Goal: Transaction & Acquisition: Purchase product/service

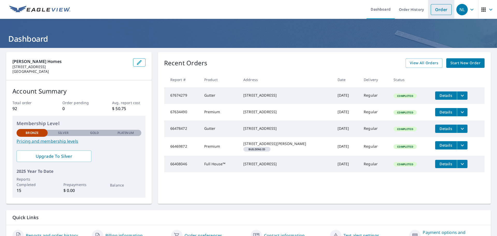
click at [435, 7] on link "Order" at bounding box center [441, 9] width 21 height 11
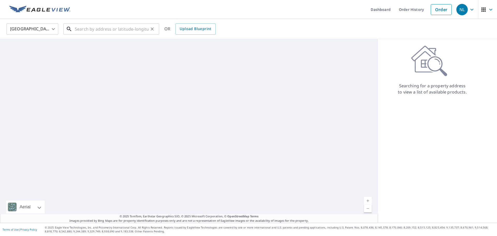
click at [127, 30] on input "text" at bounding box center [112, 29] width 74 height 15
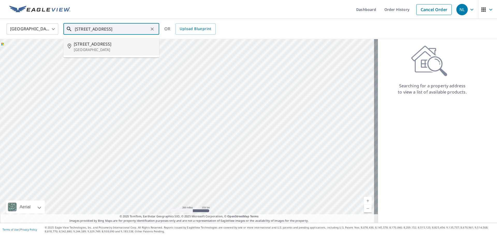
click at [119, 52] on p "[GEOGRAPHIC_DATA]" at bounding box center [114, 49] width 81 height 5
type input "[STREET_ADDRESS]"
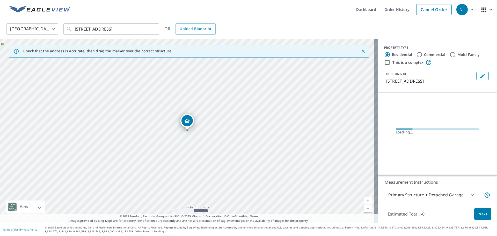
click at [479, 214] on span "Next" at bounding box center [483, 214] width 9 height 6
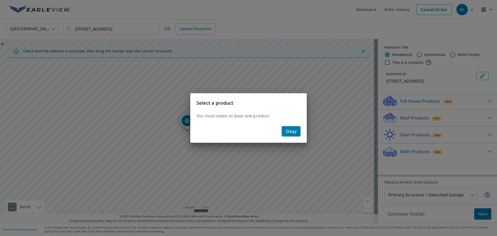
click at [455, 87] on div "Select a product You must select at least one product. Okay" at bounding box center [248, 118] width 497 height 236
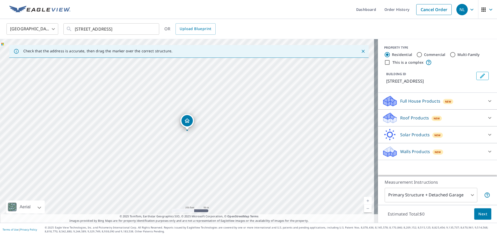
click at [405, 118] on p "Roof Products" at bounding box center [414, 118] width 29 height 6
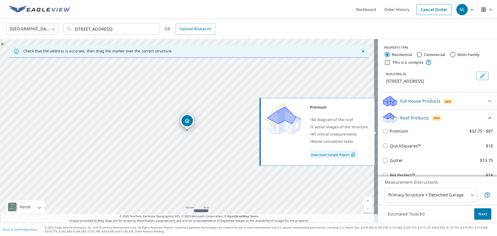
click at [414, 131] on label "Premium $32.75 - $87" at bounding box center [441, 131] width 103 height 6
click at [390, 131] on input "Premium $32.75 - $87" at bounding box center [386, 131] width 8 height 6
checkbox input "true"
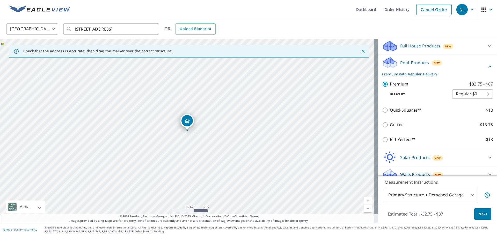
scroll to position [62, 0]
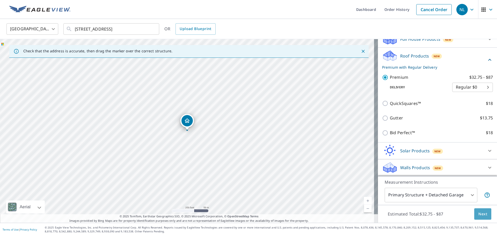
click at [480, 216] on span "Next" at bounding box center [483, 214] width 9 height 6
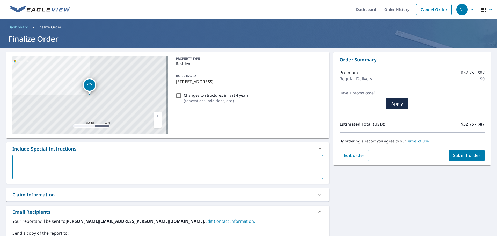
click at [61, 160] on textarea at bounding box center [168, 167] width 304 height 15
type textarea "o"
type textarea "x"
type textarea "p"
type textarea "x"
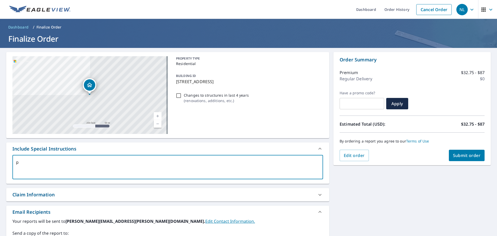
type textarea "pl"
type textarea "x"
type textarea "ple"
type textarea "x"
type textarea "plea"
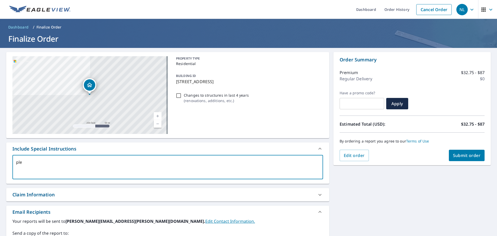
type textarea "x"
type textarea "pleas"
type textarea "x"
type textarea "please"
type textarea "x"
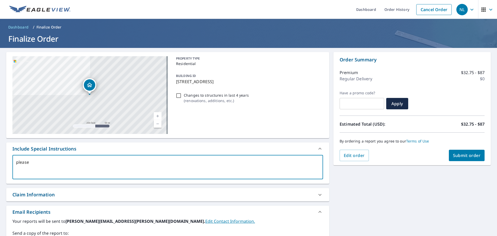
type textarea "please"
type textarea "x"
type textarea "please a"
type textarea "x"
type textarea "please"
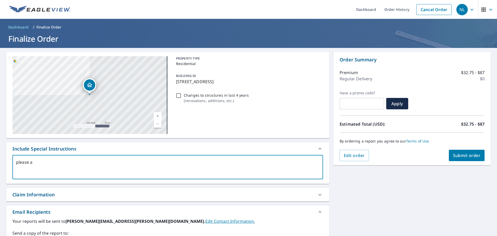
type textarea "x"
type textarea "please i"
type textarea "x"
type textarea "please in"
type textarea "x"
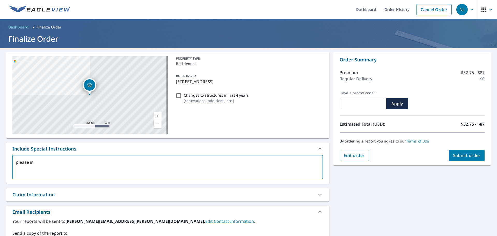
type textarea "please inc"
type textarea "x"
type textarea "please incl"
type textarea "x"
type textarea "please inclu"
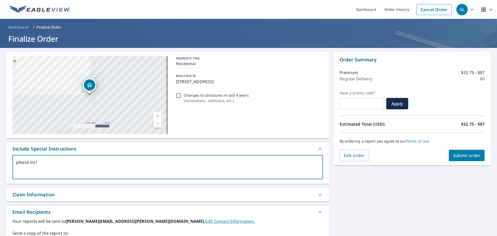
type textarea "x"
type textarea "please includ"
type textarea "x"
type textarea "please include"
type textarea "x"
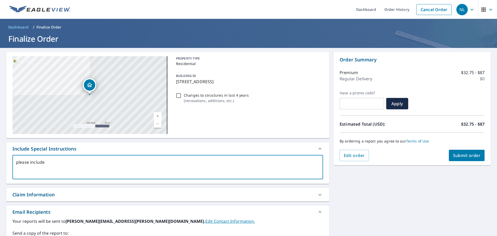
type textarea "please include"
type textarea "x"
type textarea "please include d"
type textarea "x"
type textarea "please include de"
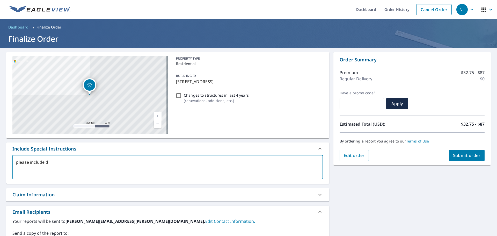
type textarea "x"
type textarea "please include det"
type textarea "x"
type textarea "please include deta"
type textarea "x"
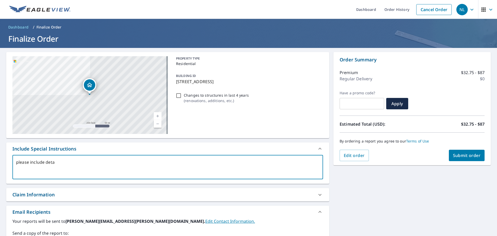
type textarea "please include detac"
type textarea "x"
type textarea "please include detach"
type textarea "x"
type textarea "please include detache"
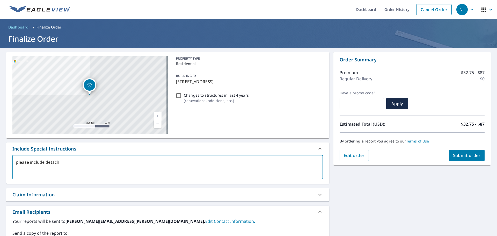
type textarea "x"
type textarea "please include detached"
type textarea "x"
type textarea "please include detached"
type textarea "x"
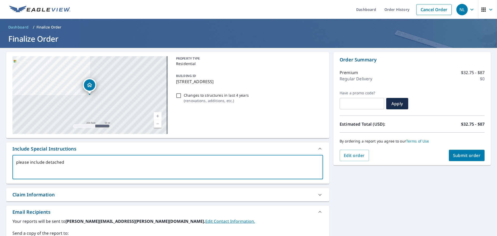
type textarea "please include detached g"
type textarea "x"
type textarea "please include detached ga"
type textarea "x"
type textarea "please include detached gar"
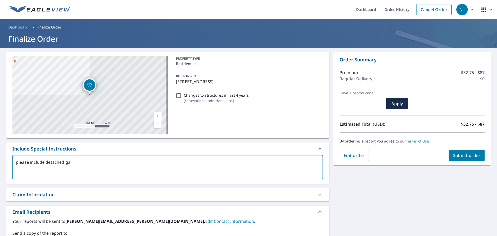
type textarea "x"
type textarea "please include detached gara"
type textarea "x"
type textarea "please include detached garag"
type textarea "x"
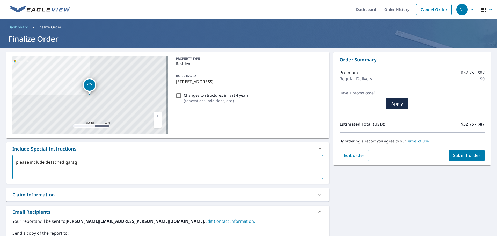
type textarea "please include detached garage"
type textarea "x"
type textarea "please include detached garage"
click at [475, 151] on button "Submit order" at bounding box center [467, 155] width 36 height 11
type textarea "x"
